Goal: Task Accomplishment & Management: Use online tool/utility

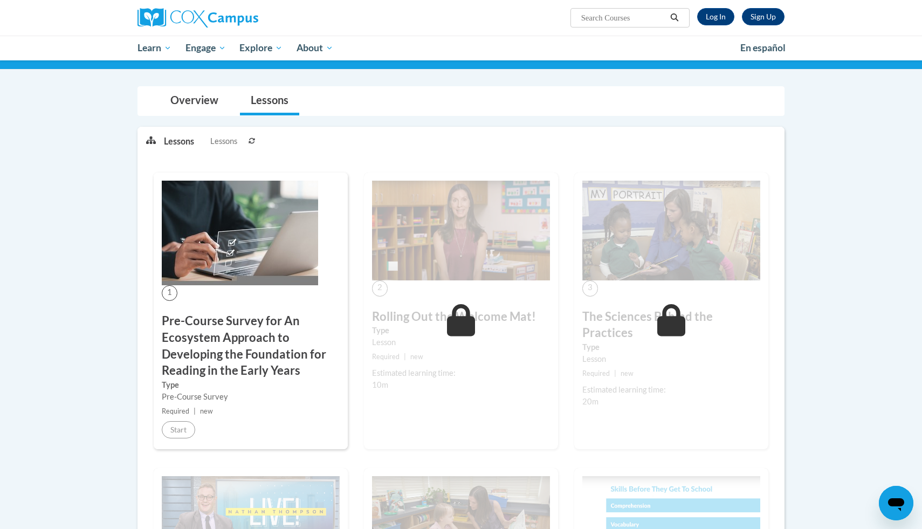
scroll to position [134, 0]
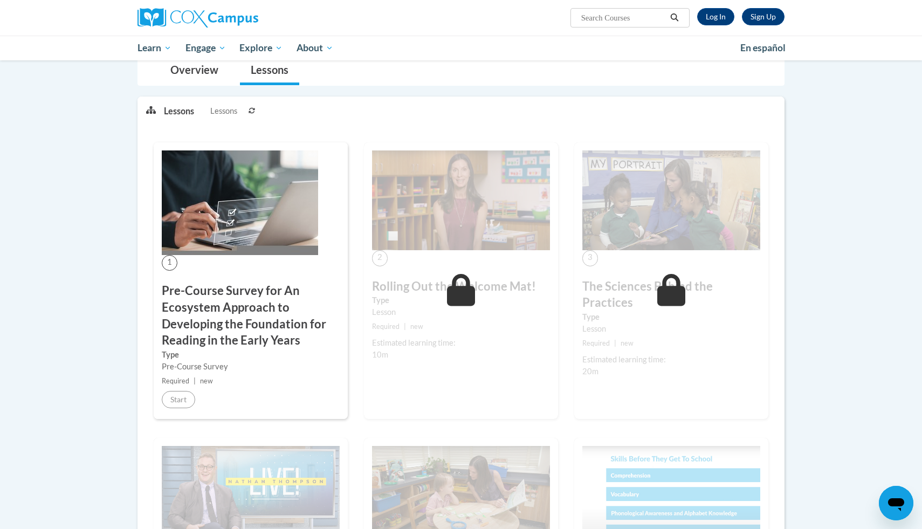
click at [724, 28] on div "Sign Up Log In Search Search..." at bounding box center [460, 18] width 679 height 36
click at [720, 12] on link "Log In" at bounding box center [715, 16] width 37 height 17
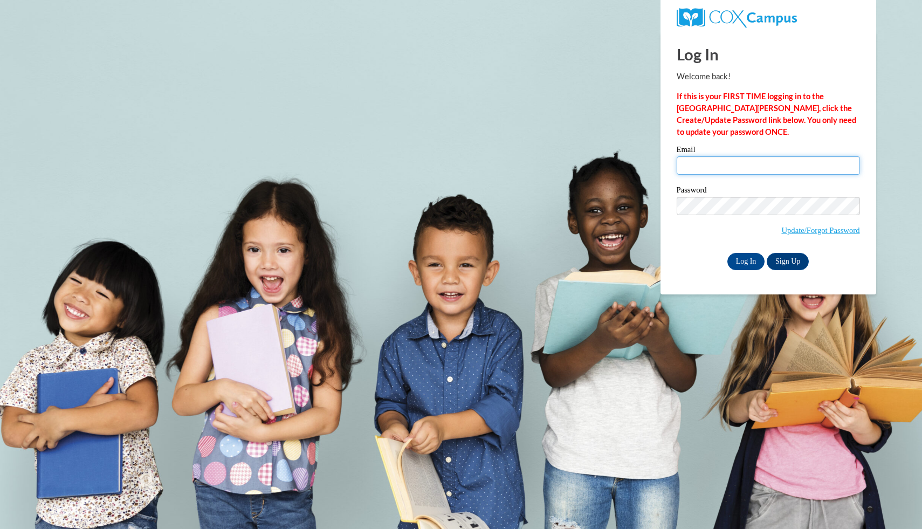
click at [746, 166] on input "Email" at bounding box center [768, 165] width 183 height 18
type input "anmurphy@udel.edu"
click at [743, 251] on div "Email anmurphy@udel.edu Password Update/Forgot Password Log In Sign Up OR" at bounding box center [768, 208] width 183 height 124
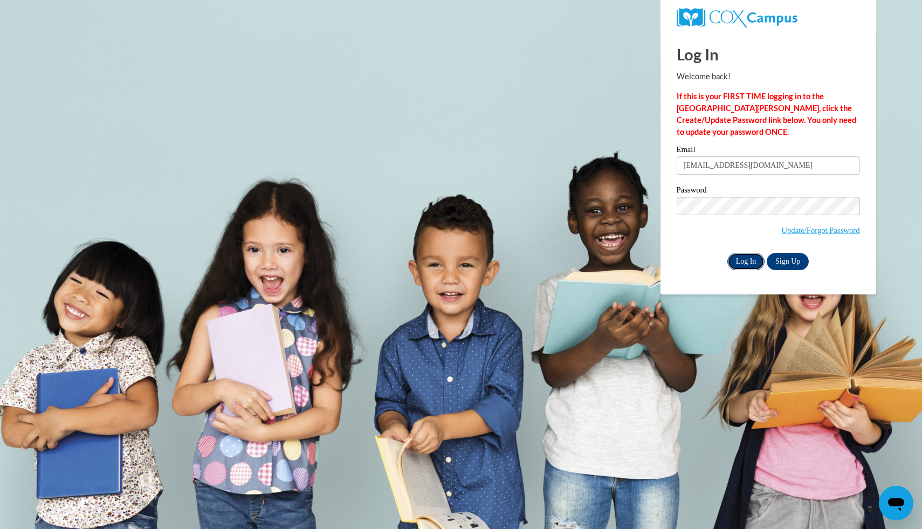
click at [743, 255] on input "Log In" at bounding box center [746, 261] width 38 height 17
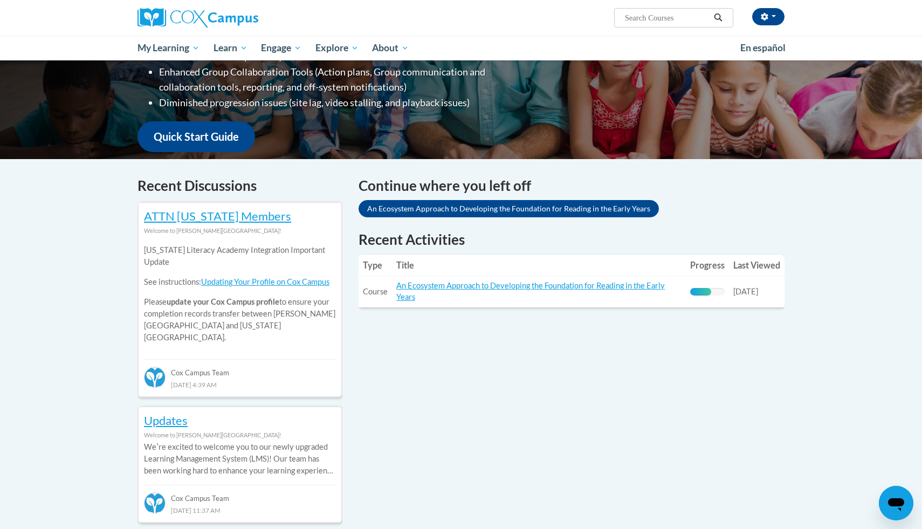
scroll to position [220, 0]
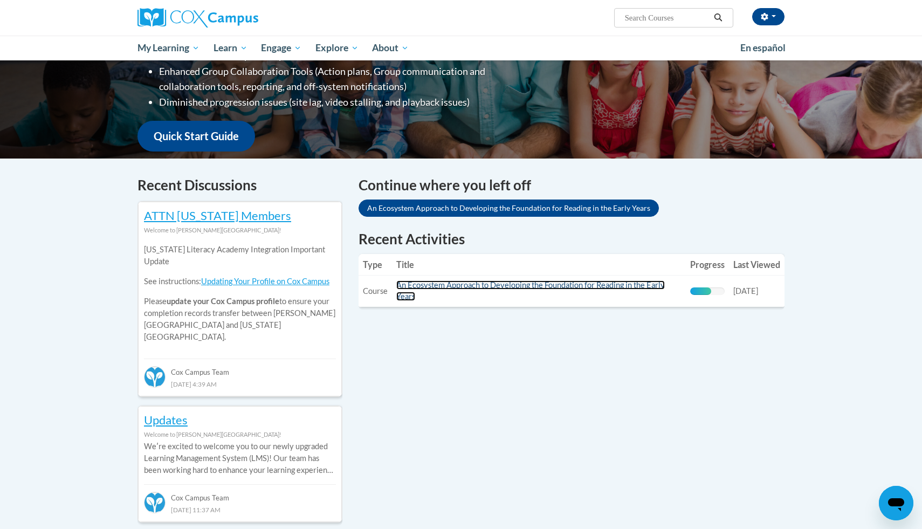
click at [458, 285] on link "An Ecosystem Approach to Developing the Foundation for Reading in the Early Yea…" at bounding box center [530, 290] width 269 height 20
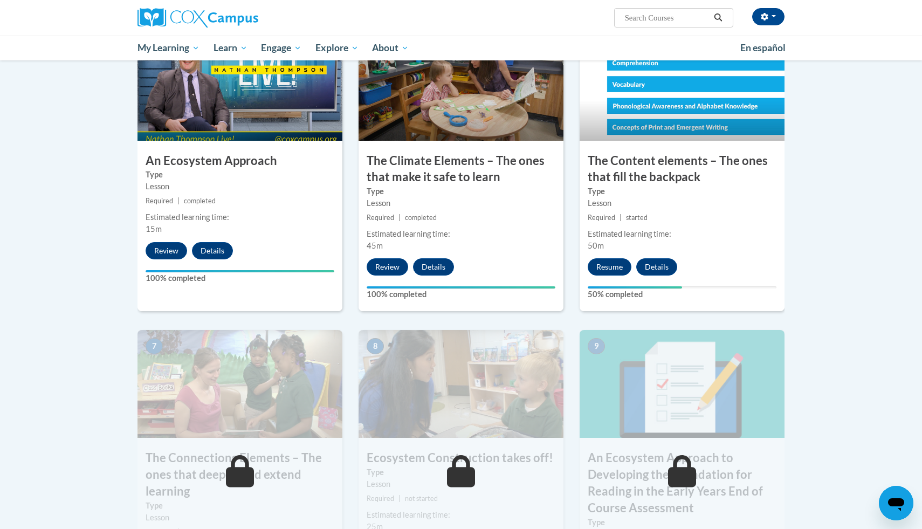
scroll to position [496, 0]
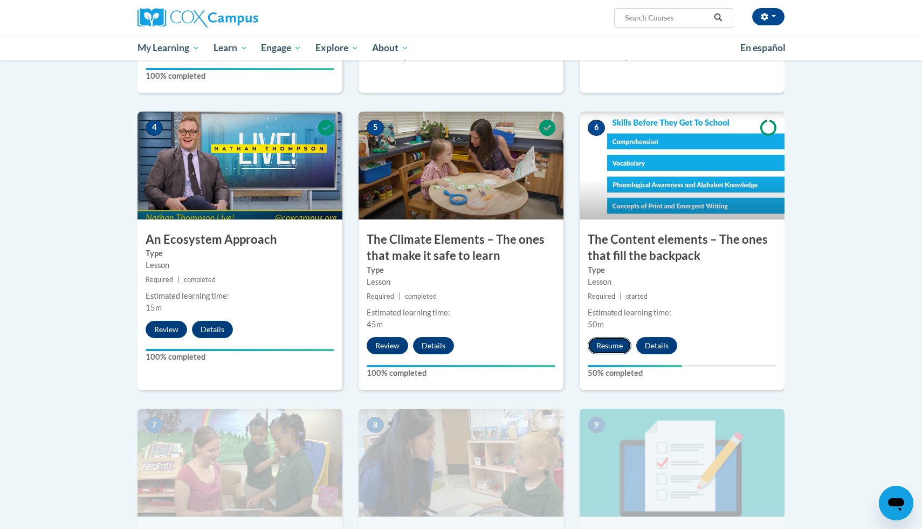
click at [619, 341] on button "Resume" at bounding box center [610, 345] width 44 height 17
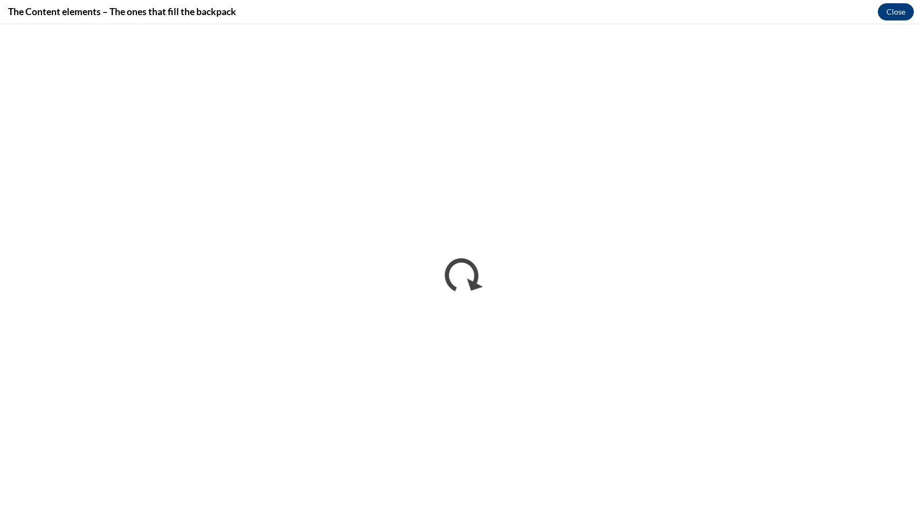
scroll to position [0, 0]
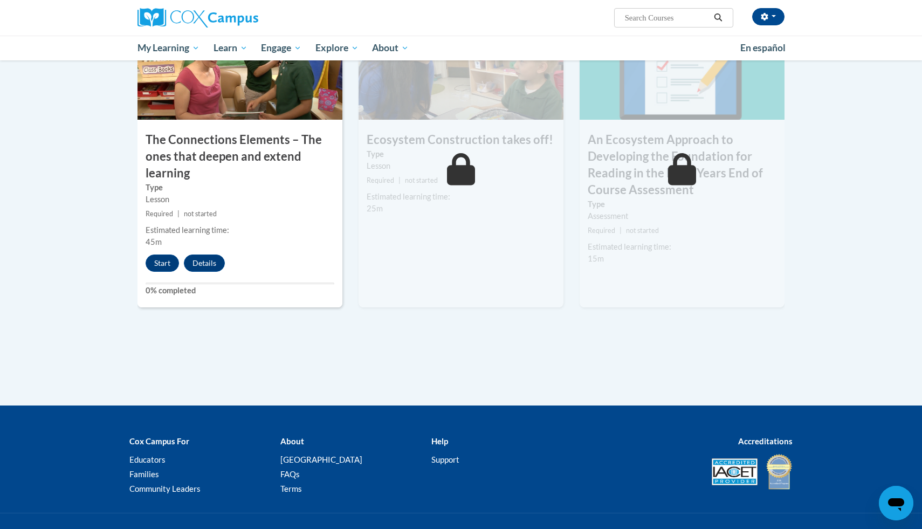
scroll to position [946, 0]
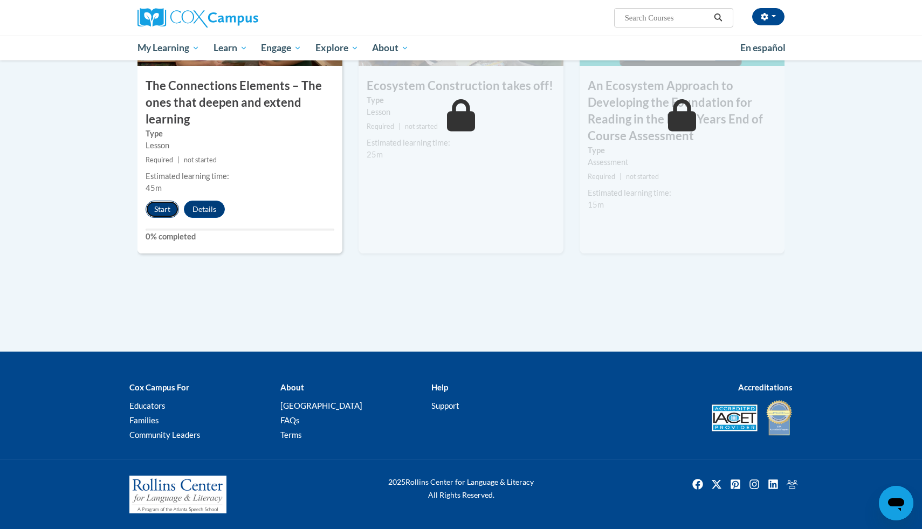
click at [154, 207] on button "Start" at bounding box center [162, 209] width 33 height 17
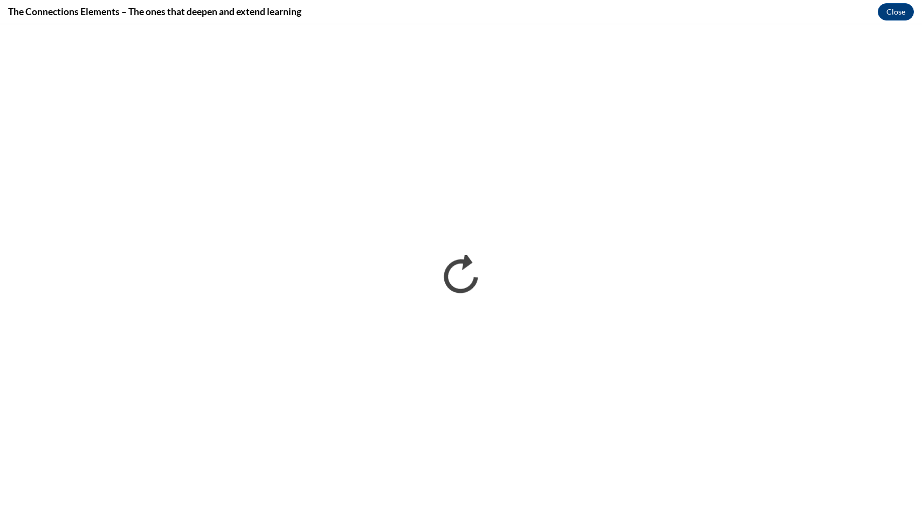
scroll to position [0, 0]
